Goal: Task Accomplishment & Management: Use online tool/utility

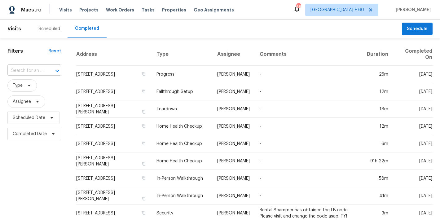
click at [28, 69] on input "text" at bounding box center [25, 71] width 36 height 10
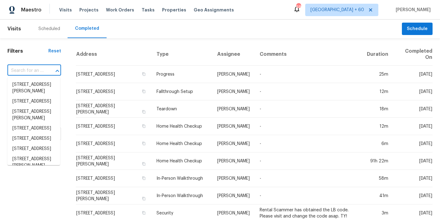
paste input "188 Lost Lake Trl, Villa Rica, GA 30180"
type input "188 Lost Lake Trl, Villa Rica, GA 30180"
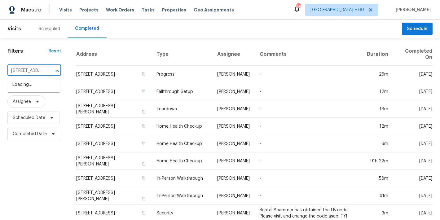
scroll to position [0, 44]
click at [36, 90] on li "188 Lost Lake Trl, Villa Rica, GA 30180" at bounding box center [33, 85] width 53 height 10
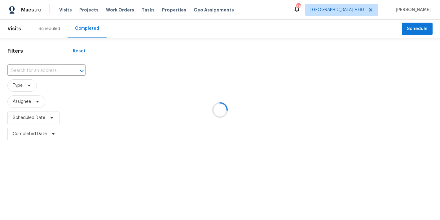
type input "188 Lost Lake Trl, Villa Rica, GA 30180"
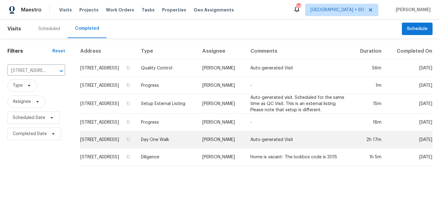
click at [130, 143] on td "188 Lost Lake Trl, Villa Rica, GA 30180" at bounding box center [108, 139] width 56 height 17
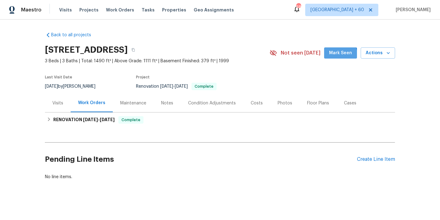
click at [339, 54] on span "Mark Seen" at bounding box center [340, 53] width 23 height 8
click at [416, 67] on div "Back to all projects 188 Lost Lake Trl, Villa Rica, GA 30180 3 Beds | 3 Baths |…" at bounding box center [220, 120] width 440 height 200
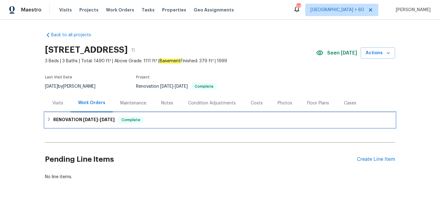
click at [97, 120] on span "8/15/25 - 9/15/25" at bounding box center [99, 119] width 32 height 4
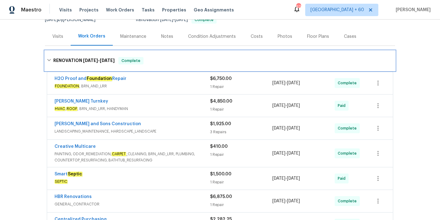
scroll to position [210, 0]
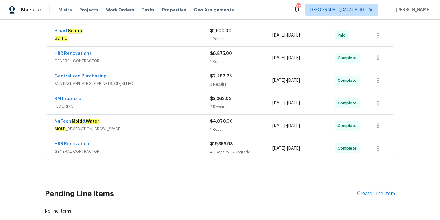
click at [194, 148] on span "GENERAL_CONTRACTOR" at bounding box center [132, 151] width 155 height 6
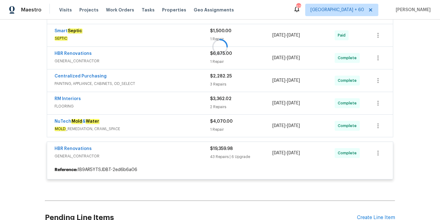
click at [194, 148] on div at bounding box center [220, 47] width 350 height 278
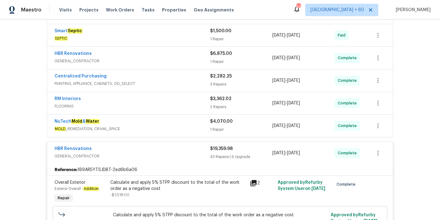
scroll to position [197, 0]
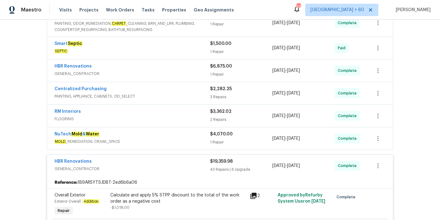
click at [190, 137] on div "NuTech Mold & Water" at bounding box center [132, 134] width 155 height 7
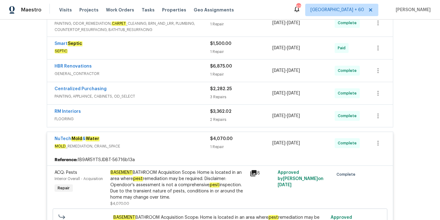
click at [191, 118] on span "FLOORING" at bounding box center [132, 119] width 155 height 6
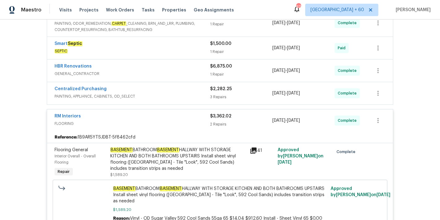
click at [185, 90] on div "Centralized Purchasing" at bounding box center [132, 89] width 155 height 7
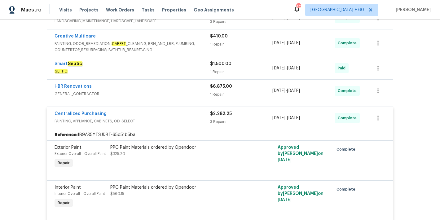
scroll to position [172, 0]
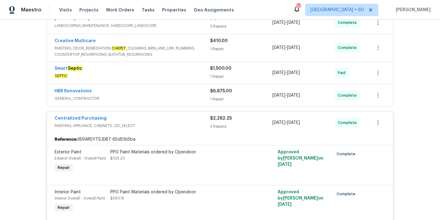
click at [206, 94] on div "HBR Renovations" at bounding box center [132, 91] width 155 height 7
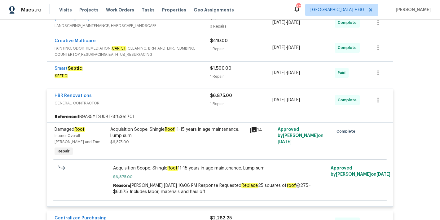
click at [187, 73] on span "SEPTIC" at bounding box center [132, 76] width 155 height 6
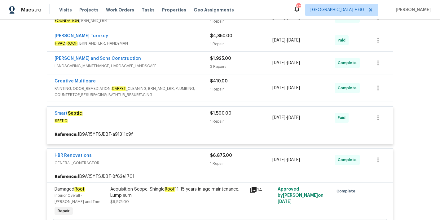
scroll to position [132, 0]
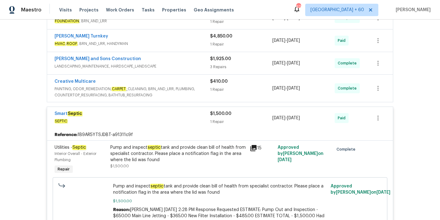
click at [203, 85] on div "Creative Multicare" at bounding box center [132, 81] width 155 height 7
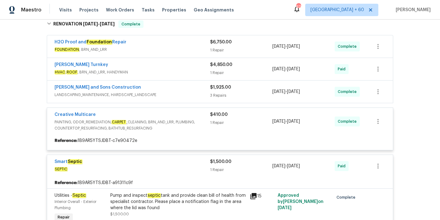
scroll to position [91, 0]
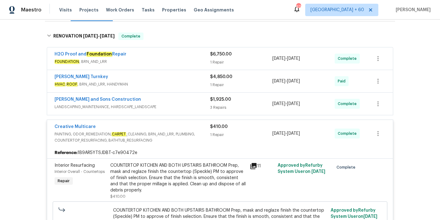
click at [200, 104] on span "LANDSCAPING_MAINTENANCE, HARDSCAPE_LANDSCAPE" at bounding box center [132, 107] width 155 height 6
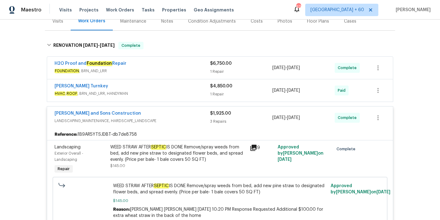
scroll to position [80, 0]
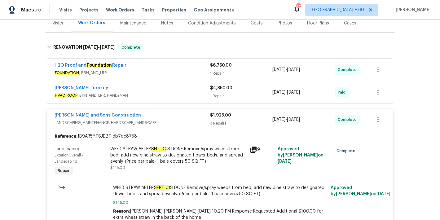
click at [190, 91] on div "Davis Turnkey" at bounding box center [132, 88] width 155 height 7
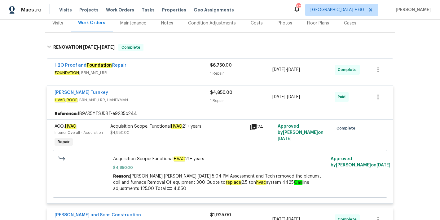
scroll to position [47, 0]
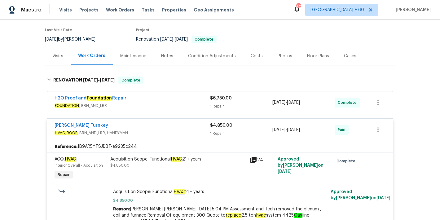
click at [200, 104] on span "FOUNDATION , BRN_AND_LRR" at bounding box center [132, 105] width 155 height 6
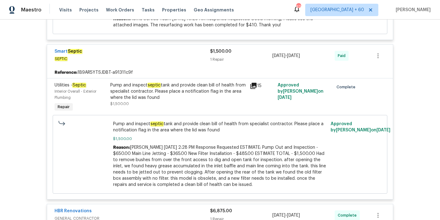
scroll to position [820, 0]
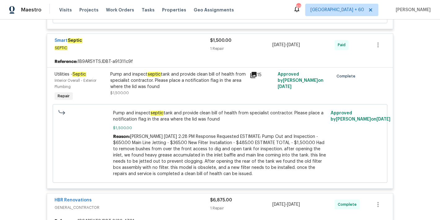
click at [175, 90] on div "Pump and inspect septic tank and provide clean bill of health from specialist c…" at bounding box center [178, 80] width 136 height 19
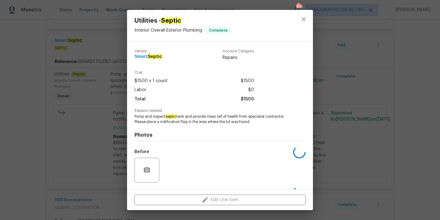
scroll to position [40, 0]
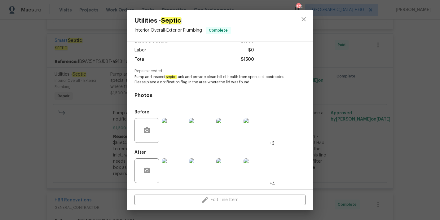
click at [261, 136] on img at bounding box center [255, 130] width 25 height 25
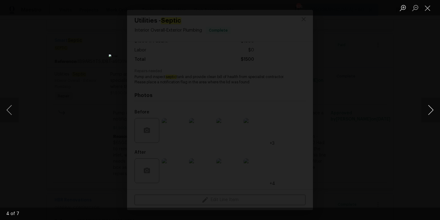
click at [431, 110] on button "Next image" at bounding box center [430, 110] width 19 height 25
click at [427, 7] on button "Close lightbox" at bounding box center [427, 7] width 12 height 11
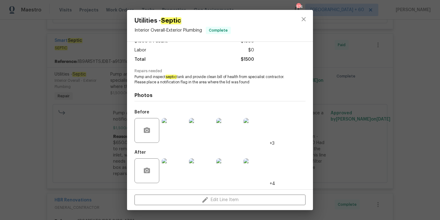
click at [255, 175] on img at bounding box center [255, 170] width 25 height 25
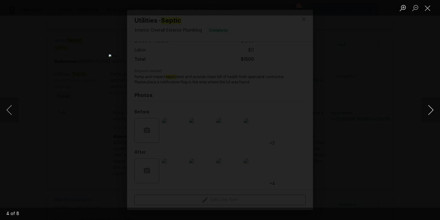
click at [430, 113] on button "Next image" at bounding box center [430, 110] width 19 height 25
click at [430, 114] on button "Next image" at bounding box center [430, 110] width 19 height 25
click at [430, 9] on button "Close lightbox" at bounding box center [427, 7] width 12 height 11
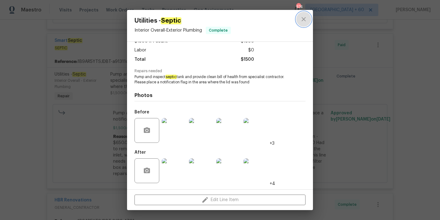
click at [302, 21] on icon "close" at bounding box center [303, 18] width 7 height 7
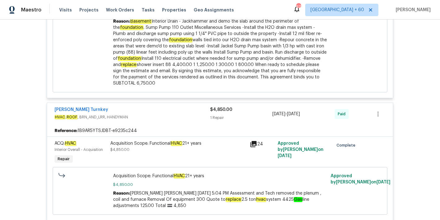
scroll to position [938, 0]
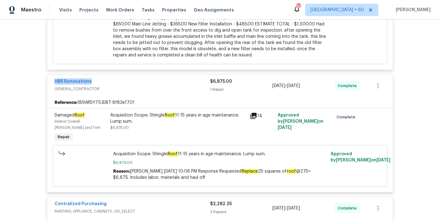
click at [416, 92] on div "Back to all projects 188 Lost Lake Trl, Villa Rica, GA 30180 3 Beds | 3 Baths |…" at bounding box center [220, 120] width 440 height 200
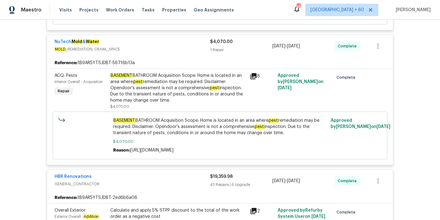
scroll to position [1516, 0]
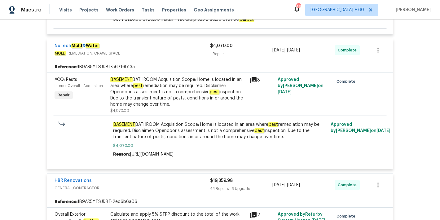
click at [132, 100] on div "BASEMENT BATHROOM Acquisition Scope: Home is located in an area where pest reme…" at bounding box center [178, 91] width 136 height 31
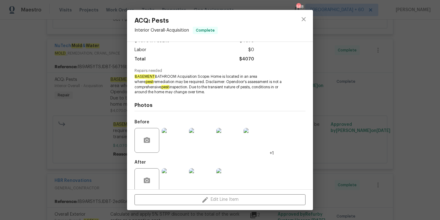
scroll to position [50, 0]
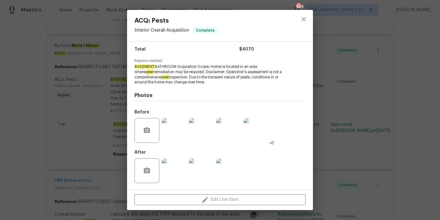
click at [227, 132] on img at bounding box center [228, 130] width 25 height 25
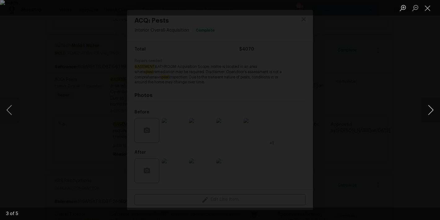
click at [430, 113] on button "Next image" at bounding box center [430, 110] width 19 height 25
click at [429, 10] on button "Close lightbox" at bounding box center [427, 7] width 12 height 11
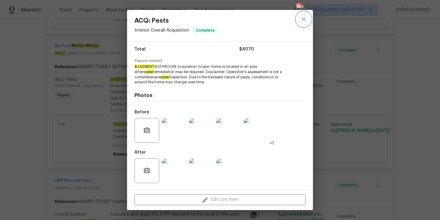
click at [302, 21] on icon "close" at bounding box center [303, 18] width 7 height 7
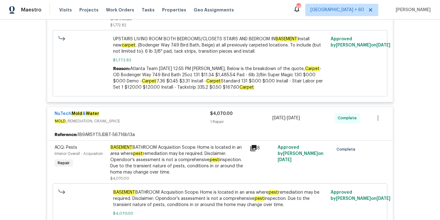
scroll to position [4251, 0]
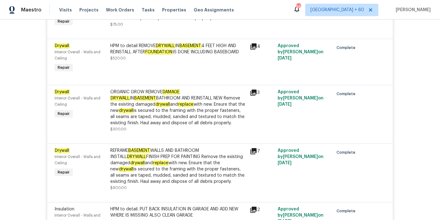
click at [153, 125] on div "ORGANIC GROW REMOVE DAMAGE DRYWALL IN BASEMENT BATHROOM AND REINSTALL NEW Remov…" at bounding box center [178, 107] width 136 height 37
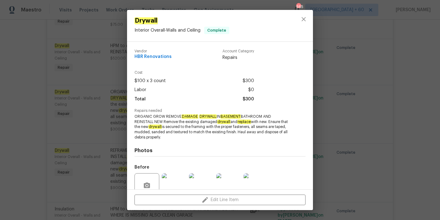
scroll to position [55, 0]
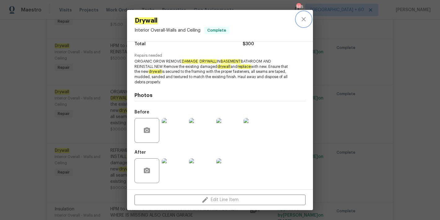
click at [302, 20] on icon "close" at bounding box center [303, 18] width 7 height 7
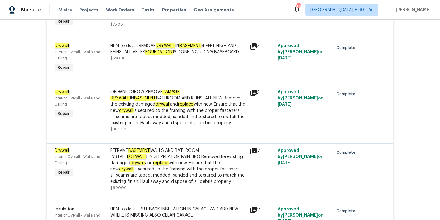
click at [421, 77] on div "Back to all projects 188 Lost Lake Trl, Villa Rica, GA 30180 3 Beds | 3 Baths |…" at bounding box center [220, 120] width 440 height 200
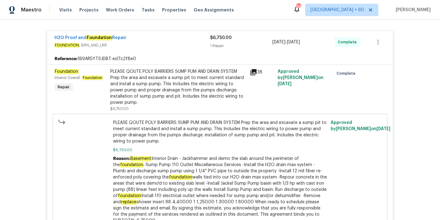
scroll to position [114, 0]
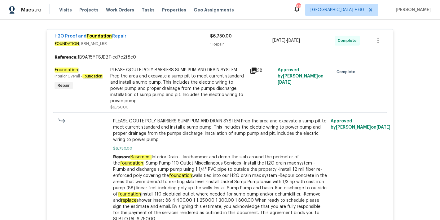
click at [21, 62] on div "Back to all projects 188 Lost Lake Trl, Villa Rica, GA 30180 3 Beds | 3 Baths |…" at bounding box center [220, 120] width 440 height 200
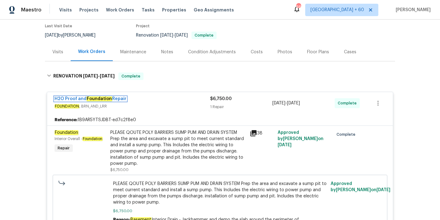
scroll to position [75, 0]
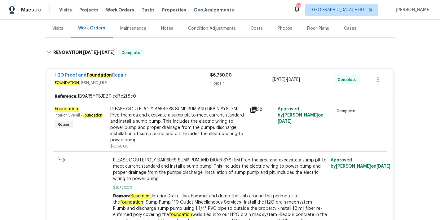
click at [414, 78] on div "Back to all projects 188 Lost Lake Trl, Villa Rica, GA 30180 3 Beds | 3 Baths |…" at bounding box center [220, 120] width 440 height 200
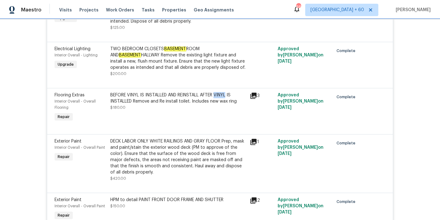
scroll to position [32, 0]
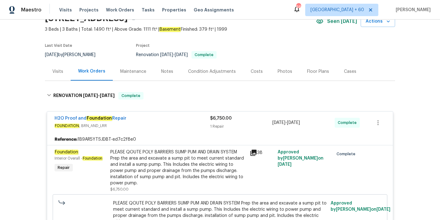
click at [357, 52] on section "188 Lost Lake Trl, Villa Rica, GA 30180 3 Beds | 3 Baths | Total: 1490 ft² | Ab…" at bounding box center [220, 36] width 350 height 52
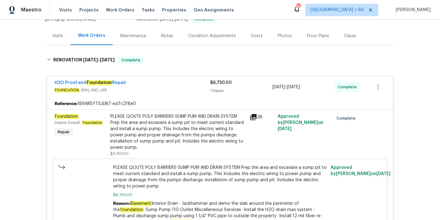
scroll to position [10, 0]
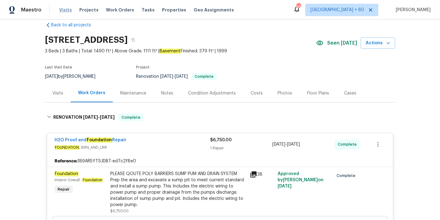
click at [59, 10] on span "Visits" at bounding box center [65, 10] width 13 height 6
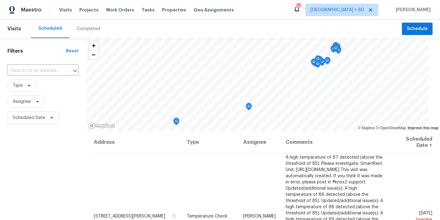
click at [87, 32] on div "Completed" at bounding box center [88, 29] width 38 height 19
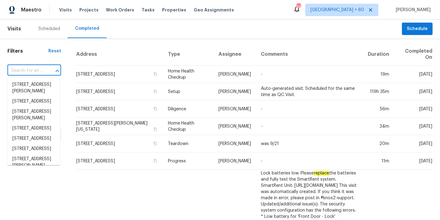
click at [33, 68] on input "text" at bounding box center [25, 71] width 36 height 10
paste input "1219 Coda Ct, Dundee, FL 33838"
type input "1219 Coda Ct, Dundee, FL 33838"
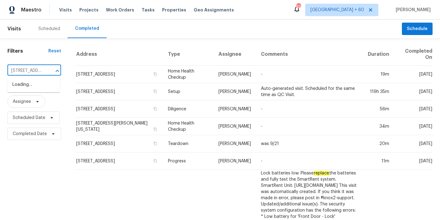
scroll to position [0, 34]
click at [36, 89] on li "1219 Coda Ct, Dundee, FL 33838" at bounding box center [33, 85] width 53 height 10
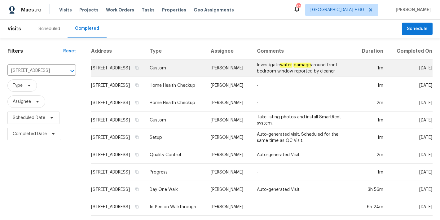
click at [101, 70] on td "1219 Coda Ct, Dundee, FL 33838" at bounding box center [118, 67] width 54 height 17
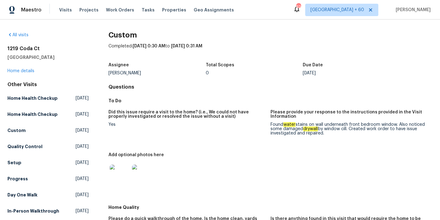
click at [16, 73] on div "1219 Coda Ct Dundee, FL 33838 Home details" at bounding box center [47, 60] width 81 height 28
click at [14, 69] on link "Home details" at bounding box center [20, 71] width 27 height 4
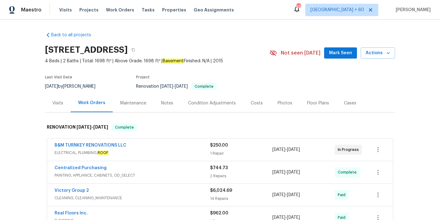
click at [336, 52] on span "Mark Seen" at bounding box center [340, 53] width 23 height 8
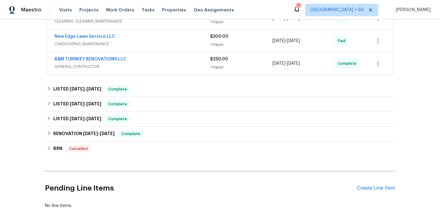
scroll to position [250, 0]
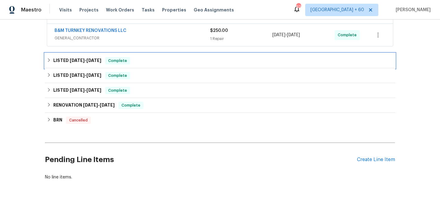
click at [146, 59] on div "LISTED 9/15/25 - 9/22/25 Complete" at bounding box center [220, 60] width 346 height 7
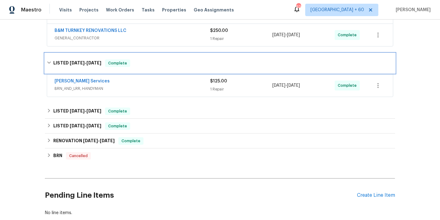
scroll to position [264, 0]
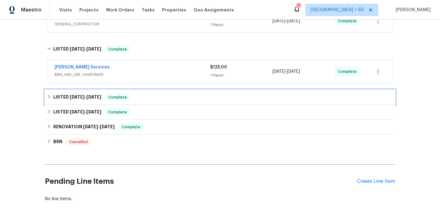
click at [164, 96] on div "LISTED 8/13/25 - 8/20/25 Complete" at bounding box center [220, 97] width 346 height 7
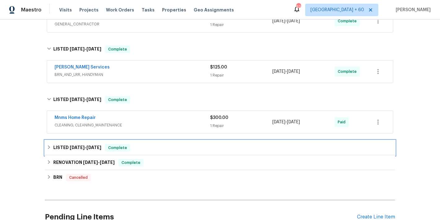
click at [151, 151] on div "LISTED 7/19/25 - 7/21/25 Complete" at bounding box center [220, 147] width 346 height 7
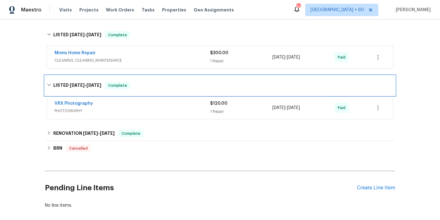
scroll to position [350, 0]
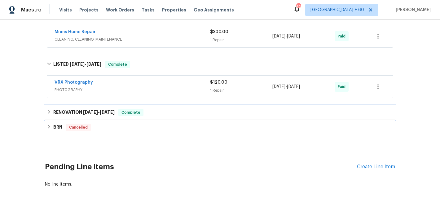
click at [156, 114] on div "RENOVATION 7/17/25 - 7/17/25 Complete" at bounding box center [220, 112] width 346 height 7
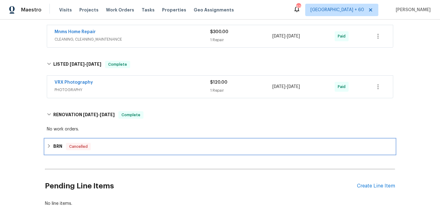
click at [113, 150] on div "BRN Cancelled" at bounding box center [220, 146] width 350 height 15
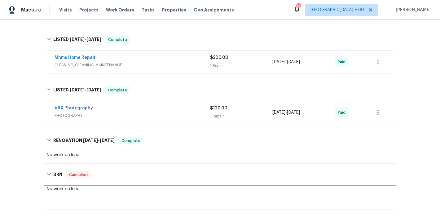
scroll to position [317, 0]
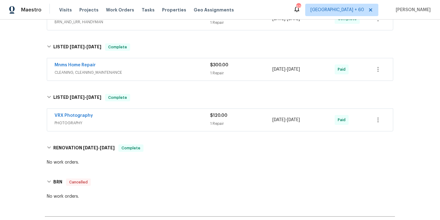
click at [176, 66] on div "Mnms Home Repair" at bounding box center [132, 65] width 155 height 7
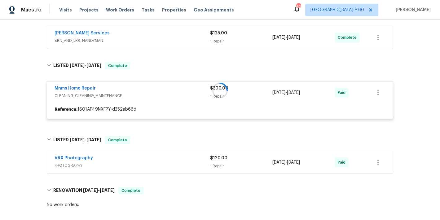
scroll to position [298, 0]
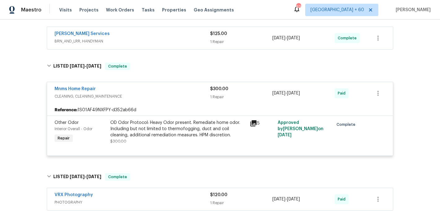
click at [202, 38] on span "BRN_AND_LRR, HANDYMAN" at bounding box center [132, 41] width 155 height 6
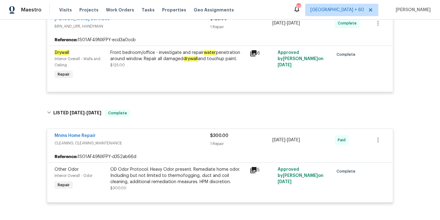
scroll to position [508, 0]
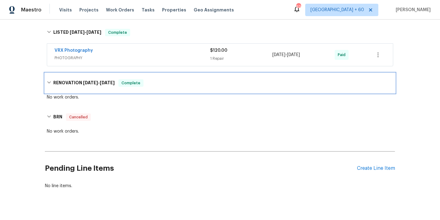
click at [47, 85] on icon at bounding box center [49, 82] width 4 height 4
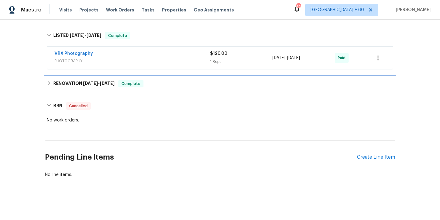
click at [46, 85] on div "RENOVATION 7/17/25 - 7/17/25 Complete" at bounding box center [220, 83] width 350 height 15
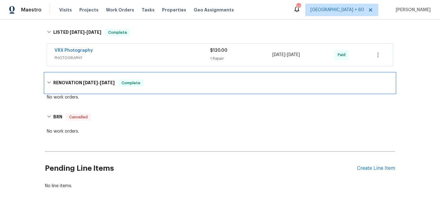
click at [165, 82] on div "RENOVATION 7/17/25 - 7/17/25 Complete" at bounding box center [220, 82] width 346 height 7
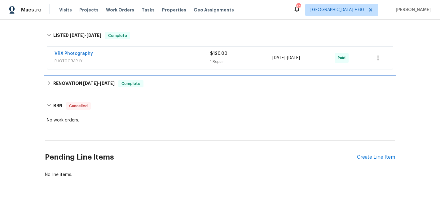
click at [168, 88] on div "RENOVATION 7/17/25 - 7/17/25 Complete" at bounding box center [220, 83] width 350 height 15
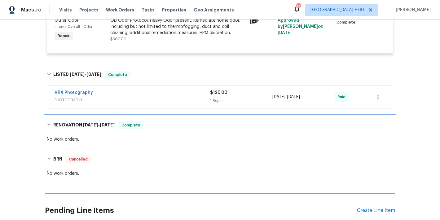
scroll to position [466, 0]
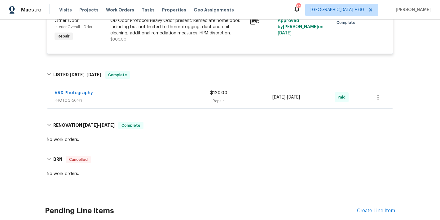
click at [156, 94] on div "VRX Photography" at bounding box center [132, 93] width 155 height 7
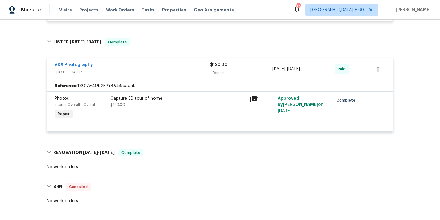
scroll to position [505, 0]
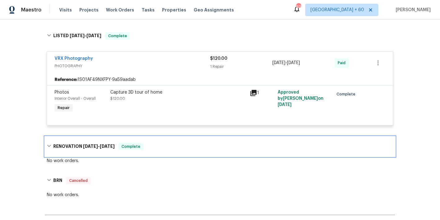
click at [155, 150] on div "RENOVATION 7/17/25 - 7/17/25 Complete" at bounding box center [220, 147] width 350 height 20
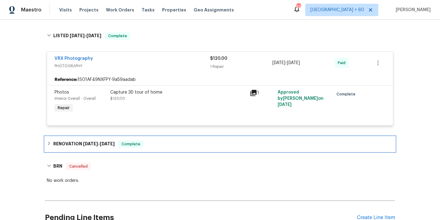
click at [155, 150] on div "RENOVATION 7/17/25 - 7/17/25 Complete" at bounding box center [220, 144] width 350 height 15
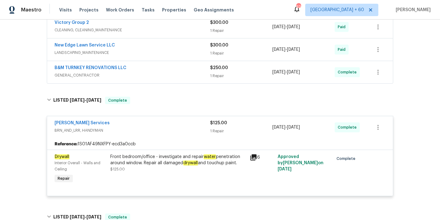
scroll to position [534, 0]
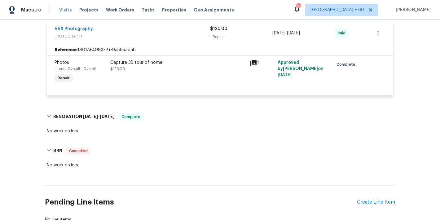
click at [67, 9] on span "Visits" at bounding box center [65, 10] width 13 height 6
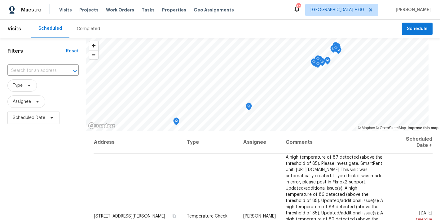
click at [84, 28] on div "Completed" at bounding box center [88, 29] width 23 height 6
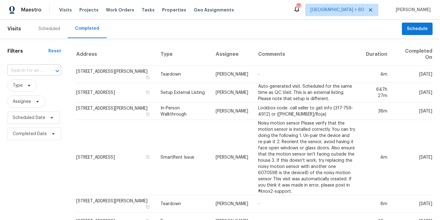
click at [31, 70] on input "text" at bounding box center [25, 71] width 36 height 10
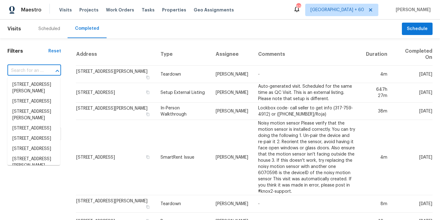
paste input "4555 Old Town Dr, Winston Salem, NC 27106"
type input "4555 Old Town Dr, Winston Salem, NC 27106"
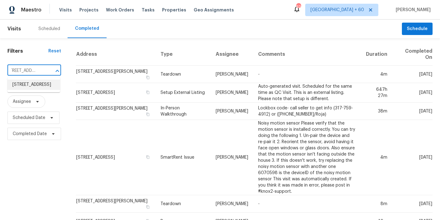
click at [33, 88] on li "4555 Old Town Dr, Winston Salem, NC 27106" at bounding box center [33, 85] width 53 height 10
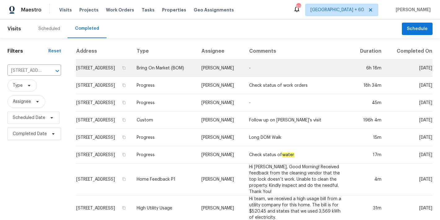
click at [97, 73] on td "4555 Old Town Dr, Winston Salem, NC 27106" at bounding box center [104, 67] width 56 height 17
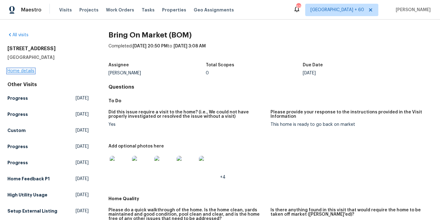
click at [18, 71] on link "Home details" at bounding box center [20, 71] width 27 height 4
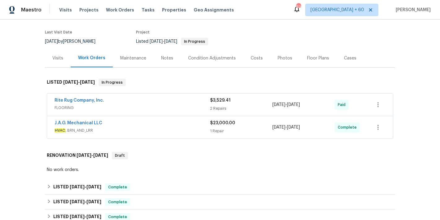
scroll to position [44, 0]
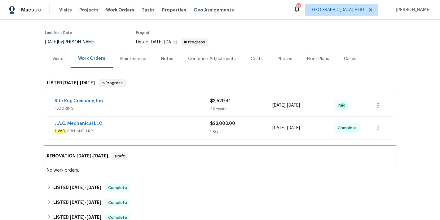
click at [136, 159] on div "RENOVATION 6/26/25 - 6/27/25 Draft" at bounding box center [220, 155] width 346 height 7
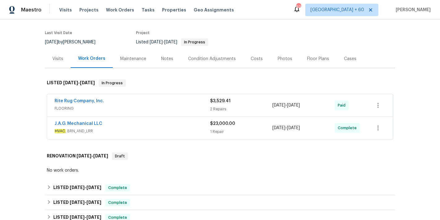
click at [168, 133] on span "HVAC , BRN_AND_LRR" at bounding box center [132, 131] width 155 height 6
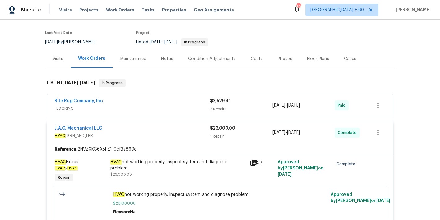
scroll to position [80, 0]
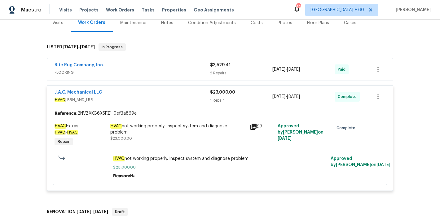
click at [185, 74] on span "FLOORING" at bounding box center [132, 72] width 155 height 6
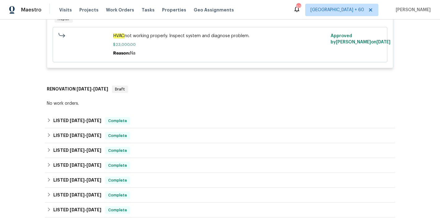
scroll to position [346, 0]
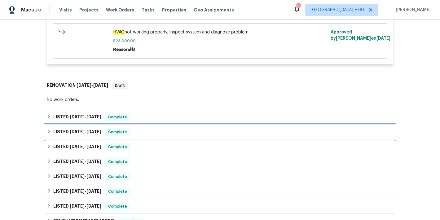
click at [153, 133] on div "LISTED 6/26/25 - 7/3/25 Complete" at bounding box center [220, 131] width 346 height 7
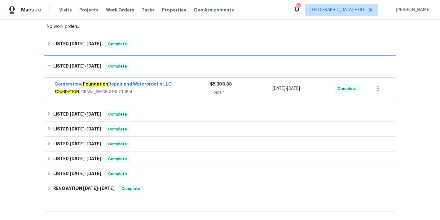
scroll to position [420, 0]
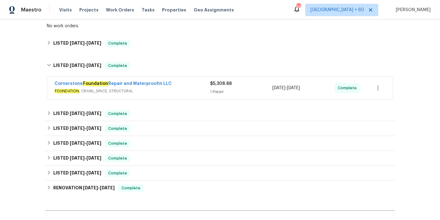
click at [184, 90] on span "FOUNDATION , CRAWL_SPACE, STRUCTURAL" at bounding box center [132, 91] width 155 height 6
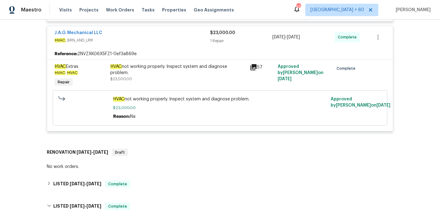
scroll to position [271, 0]
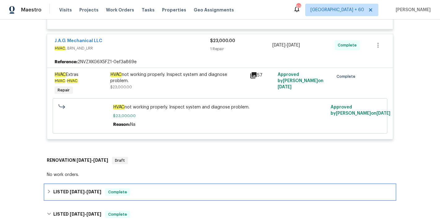
click at [148, 195] on div "LISTED 6/26/25 - 6/30/25 Complete" at bounding box center [220, 191] width 346 height 7
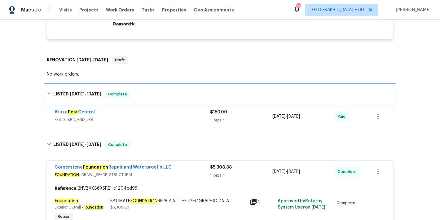
scroll to position [337, 0]
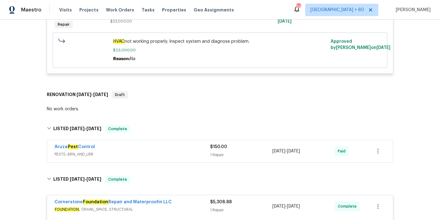
click at [143, 153] on span "PESTS, BRN_AND_LRR" at bounding box center [132, 154] width 155 height 6
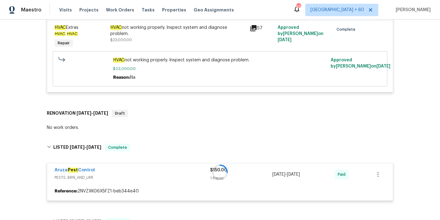
scroll to position [310, 0]
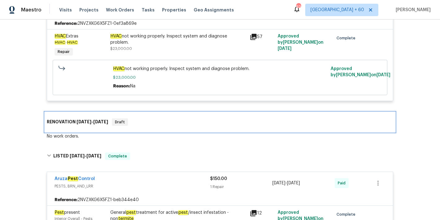
click at [151, 124] on div "RENOVATION 6/26/25 - 6/27/25 Draft" at bounding box center [220, 121] width 346 height 7
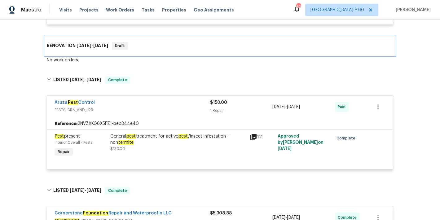
scroll to position [386, 0]
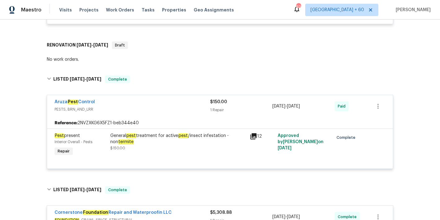
click at [177, 105] on div "Aruza Pest Control" at bounding box center [132, 102] width 155 height 7
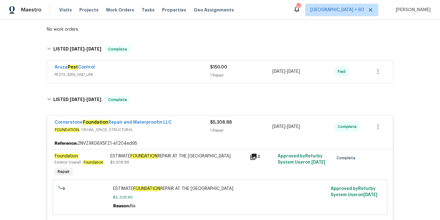
scroll to position [426, 0]
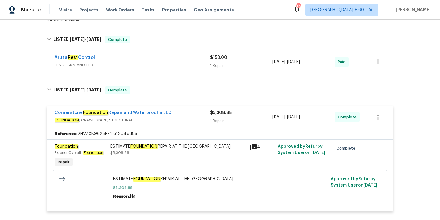
click at [172, 112] on div "Cornerstone Foundation Repair and Waterproofin LLC" at bounding box center [132, 113] width 155 height 7
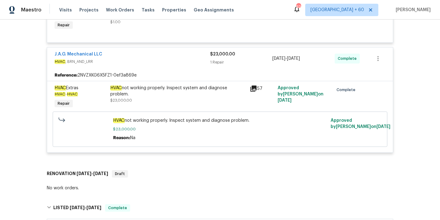
scroll to position [246, 0]
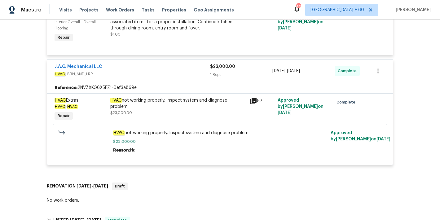
click at [61, 14] on div "Visits Projects Work Orders Tasks Properties Geo Assignments" at bounding box center [150, 10] width 182 height 12
click at [62, 10] on span "Visits" at bounding box center [65, 10] width 13 height 6
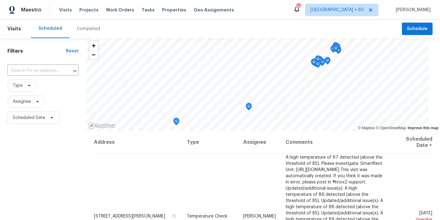
click at [87, 30] on div "Completed" at bounding box center [88, 29] width 23 height 6
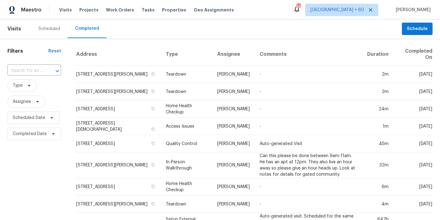
click at [240, 26] on div "Scheduled Completed" at bounding box center [216, 29] width 371 height 19
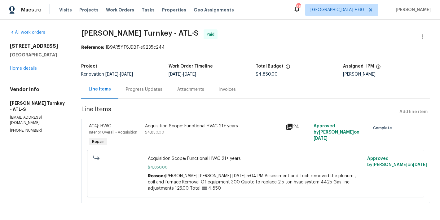
click at [225, 89] on div "Invoices" at bounding box center [227, 89] width 17 height 6
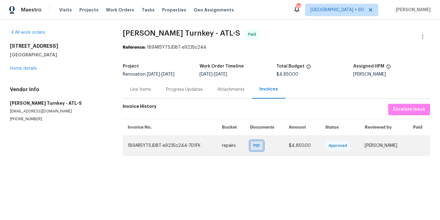
click at [253, 144] on span "PDF" at bounding box center [257, 145] width 9 height 6
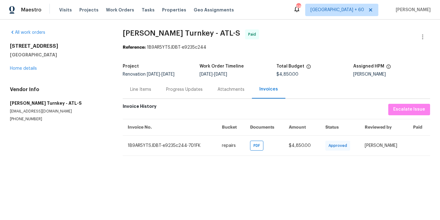
click at [179, 88] on div "Progress Updates" at bounding box center [184, 89] width 37 height 6
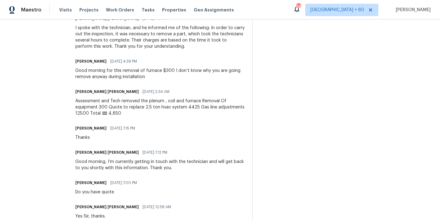
scroll to position [570, 0]
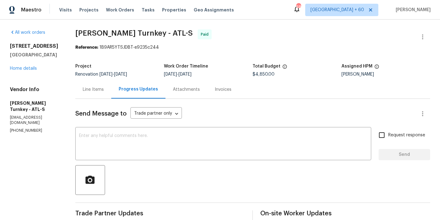
scroll to position [559, 0]
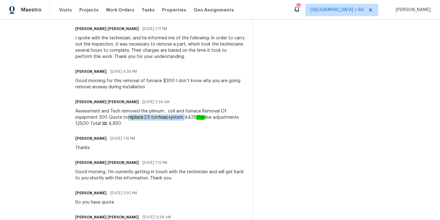
drag, startPoint x: 185, startPoint y: 118, endPoint x: 128, endPoint y: 118, distance: 57.6
click at [128, 118] on div "Assessment and Tech removed the plenum , coil and furnace Removal Of equipment …" at bounding box center [160, 117] width 170 height 19
copy div "replace 2.5 ton hvac system"
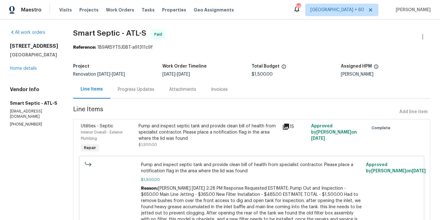
click at [212, 91] on div "Invoices" at bounding box center [219, 89] width 17 height 6
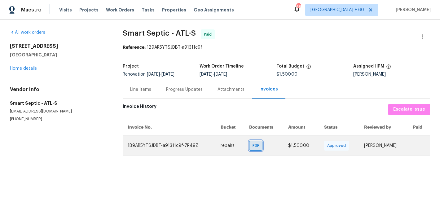
click at [252, 143] on span "PDF" at bounding box center [256, 145] width 9 height 6
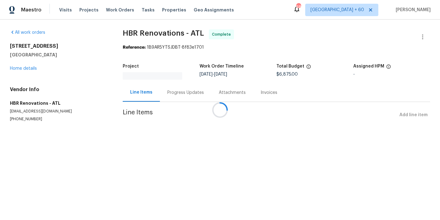
click at [174, 95] on div at bounding box center [220, 110] width 440 height 220
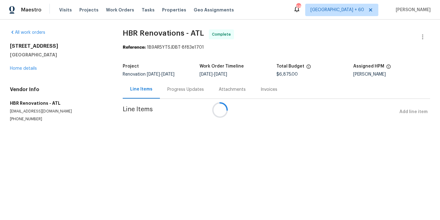
click at [174, 94] on div at bounding box center [220, 110] width 440 height 220
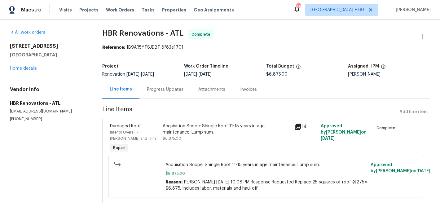
click at [171, 90] on div "Progress Updates" at bounding box center [165, 89] width 37 height 6
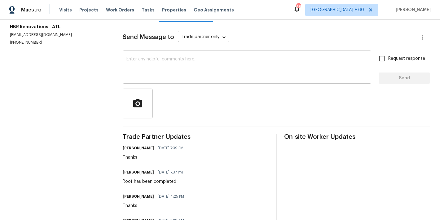
scroll to position [142, 0]
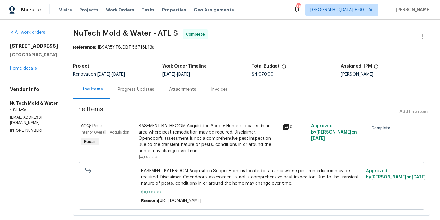
click at [119, 92] on div "Progress Updates" at bounding box center [136, 89] width 37 height 6
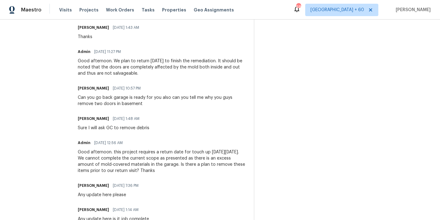
scroll to position [552, 0]
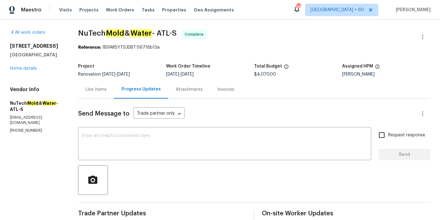
click at [92, 92] on div "Line Items" at bounding box center [95, 89] width 21 height 6
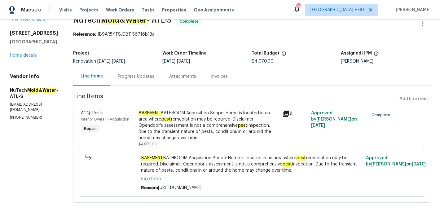
scroll to position [33, 0]
click at [211, 73] on div "Invoices" at bounding box center [219, 76] width 17 height 6
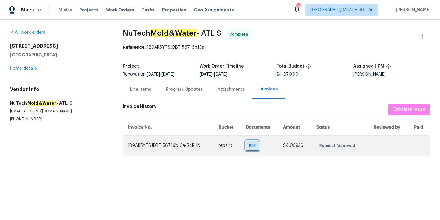
click at [251, 146] on span "PDF" at bounding box center [253, 145] width 9 height 6
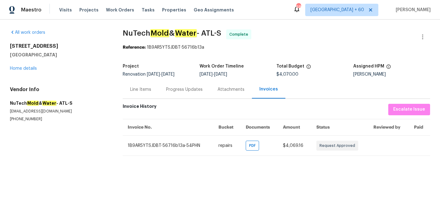
click at [175, 96] on div "Progress Updates" at bounding box center [184, 89] width 51 height 18
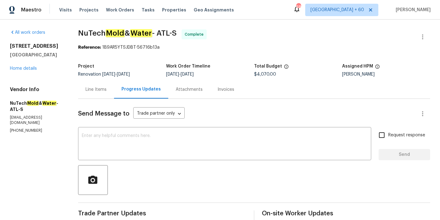
drag, startPoint x: 181, startPoint y: 33, endPoint x: 76, endPoint y: 33, distance: 104.7
copy span "NuTech Mold & Water - ATL-S"
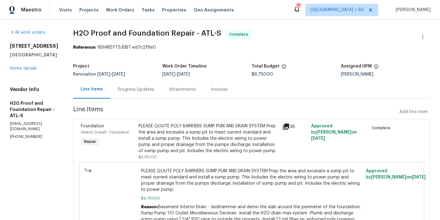
click at [211, 90] on div "Invoices" at bounding box center [219, 89] width 17 height 6
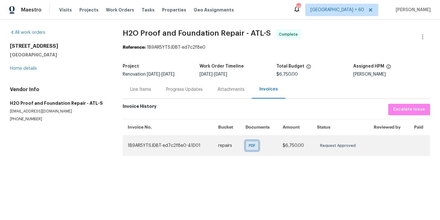
click at [250, 145] on span "PDF" at bounding box center [253, 145] width 9 height 6
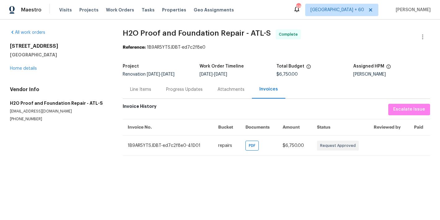
click at [190, 89] on div "Progress Updates" at bounding box center [184, 89] width 37 height 6
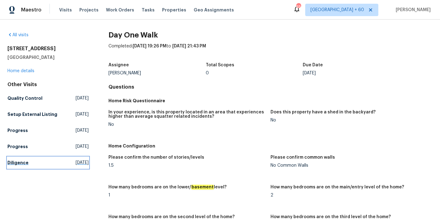
click at [16, 166] on h5 "Diligence" at bounding box center [17, 162] width 21 height 6
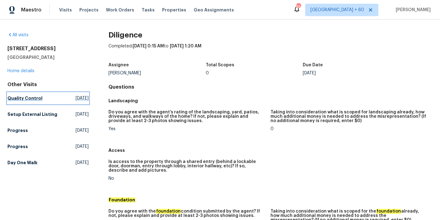
click at [23, 94] on link "Quality Control Mon, Sep 15 2025" at bounding box center [47, 98] width 81 height 11
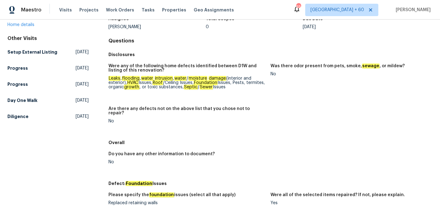
scroll to position [31, 0]
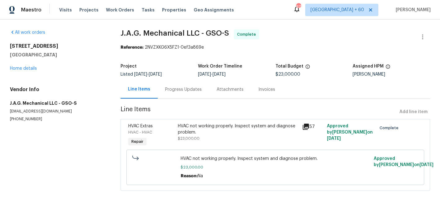
click at [264, 85] on div "Invoices" at bounding box center [267, 89] width 32 height 18
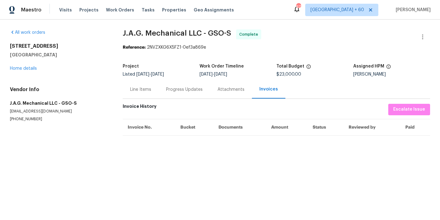
click at [192, 87] on div "Progress Updates" at bounding box center [184, 89] width 37 height 6
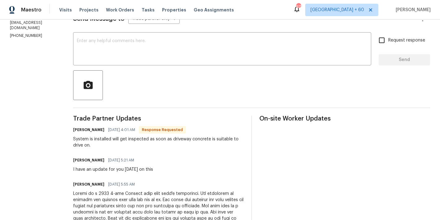
scroll to position [64, 0]
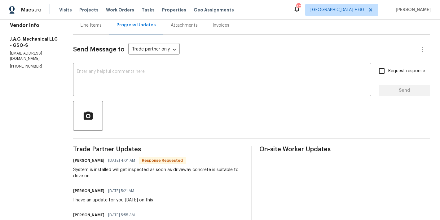
click at [217, 27] on div "Invoices" at bounding box center [220, 25] width 17 height 6
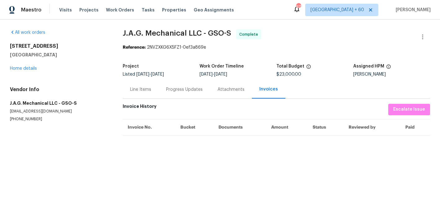
click at [183, 88] on div "Progress Updates" at bounding box center [184, 89] width 37 height 6
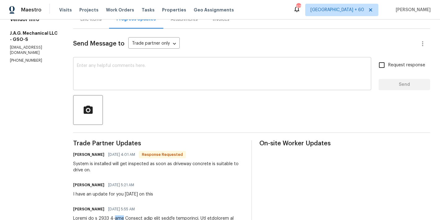
scroll to position [37, 0]
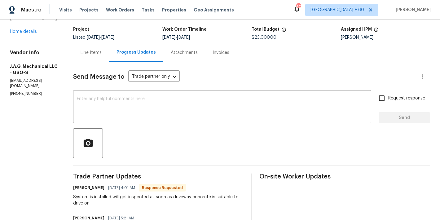
click at [86, 50] on div "Line Items" at bounding box center [91, 53] width 21 height 6
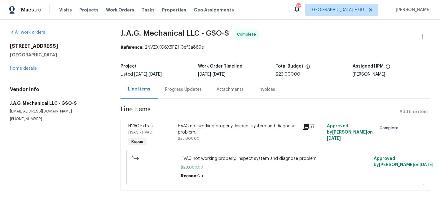
click at [190, 89] on div "Progress Updates" at bounding box center [183, 89] width 37 height 6
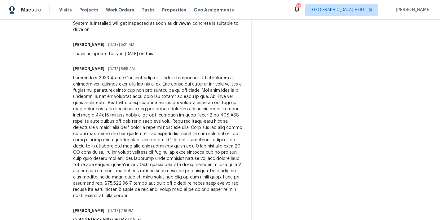
scroll to position [235, 0]
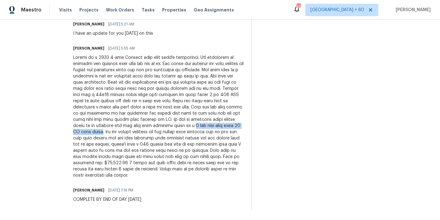
drag, startPoint x: 219, startPoint y: 121, endPoint x: 142, endPoint y: 121, distance: 76.5
click at [142, 121] on div at bounding box center [158, 117] width 171 height 124
copy div "4 ton heat pump with 15 KW heat strip"
